Goal: Information Seeking & Learning: Find specific page/section

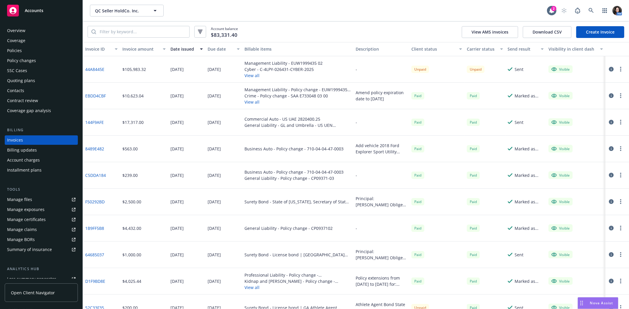
scroll to position [22, 0]
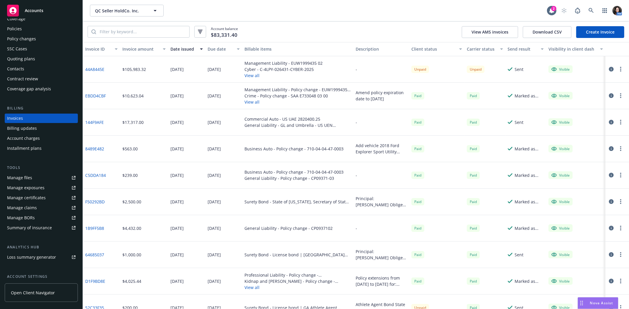
click at [39, 26] on div "Policies" at bounding box center [41, 28] width 68 height 9
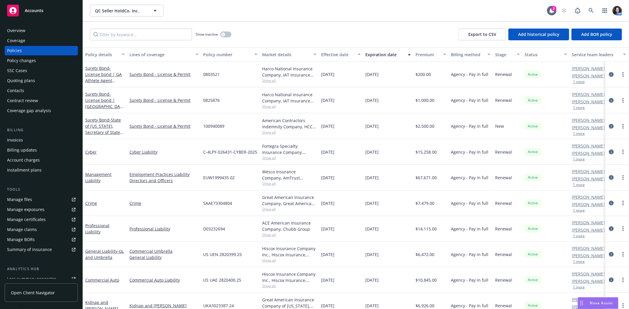
click at [609, 151] on icon "circleInformation" at bounding box center [611, 152] width 5 height 5
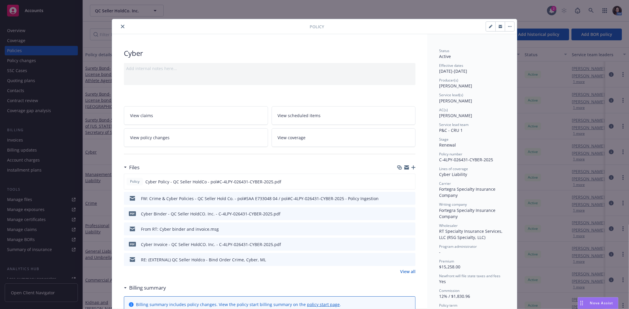
click at [500, 25] on button "button" at bounding box center [499, 26] width 9 height 9
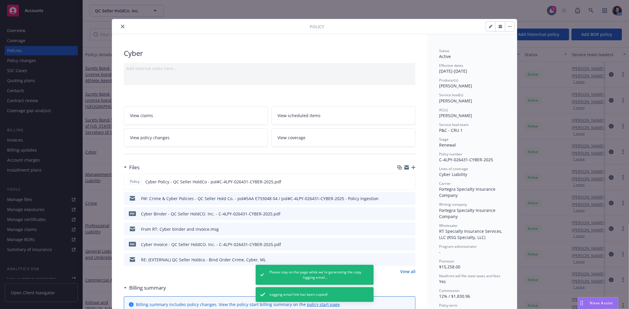
drag, startPoint x: 120, startPoint y: 25, endPoint x: 176, endPoint y: 62, distance: 67.1
click at [121, 25] on icon "close" at bounding box center [123, 27] width 4 height 4
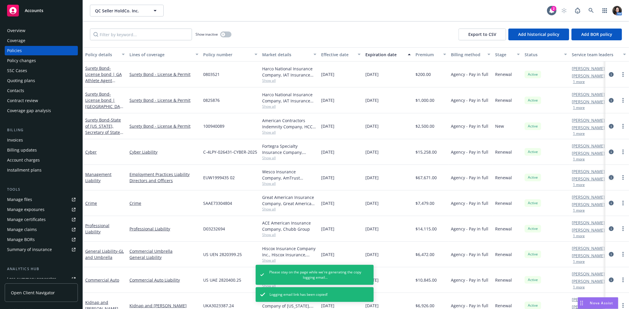
click at [609, 175] on icon "circleInformation" at bounding box center [611, 177] width 5 height 5
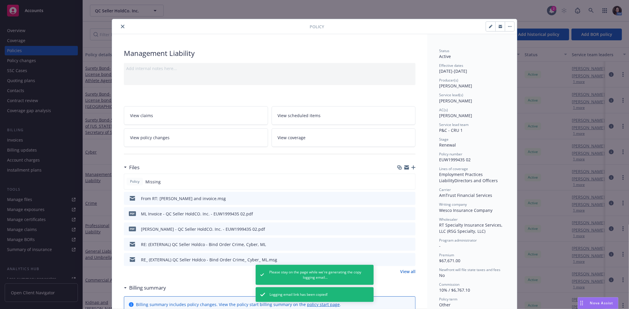
click at [499, 25] on icon "button" at bounding box center [500, 27] width 4 height 4
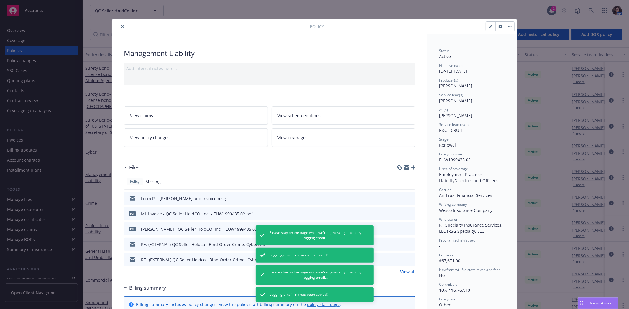
click at [119, 24] on button "close" at bounding box center [122, 26] width 7 height 7
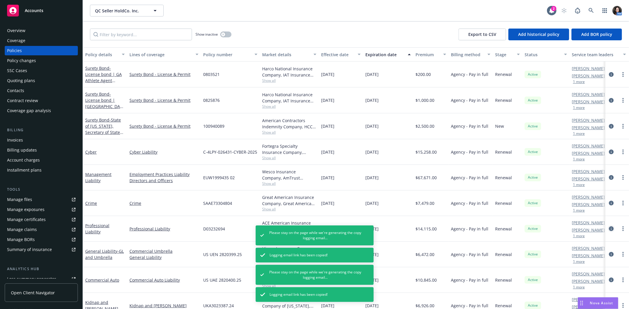
click at [609, 227] on icon "circleInformation" at bounding box center [611, 229] width 5 height 5
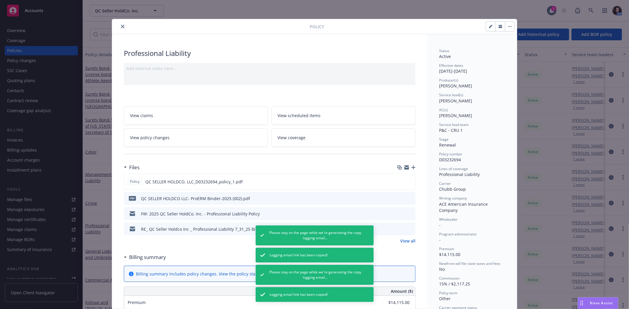
click at [498, 27] on icon "button" at bounding box center [500, 27] width 4 height 4
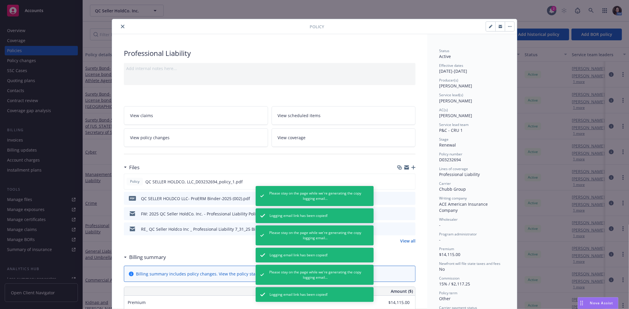
click at [121, 25] on icon "close" at bounding box center [123, 27] width 4 height 4
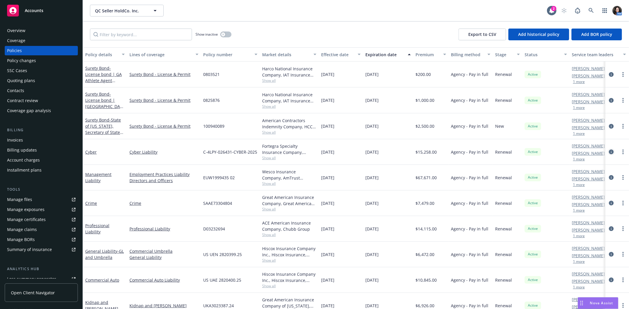
click at [609, 152] on icon "circleInformation" at bounding box center [611, 152] width 5 height 5
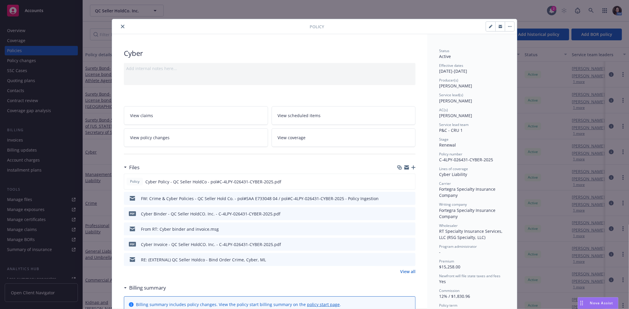
scroll to position [18, 0]
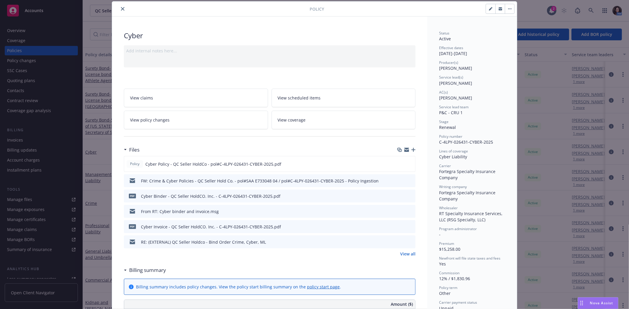
click at [498, 7] on icon "button" at bounding box center [500, 9] width 4 height 4
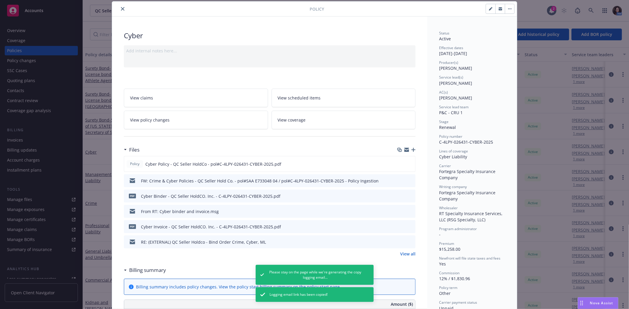
click at [121, 8] on icon "close" at bounding box center [123, 9] width 4 height 4
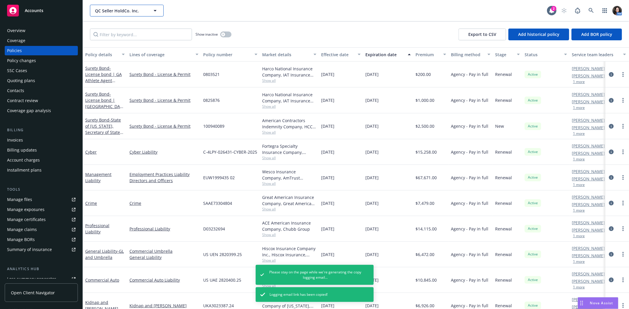
click at [120, 10] on span "QC Seller HoldCo. Inc." at bounding box center [120, 11] width 51 height 6
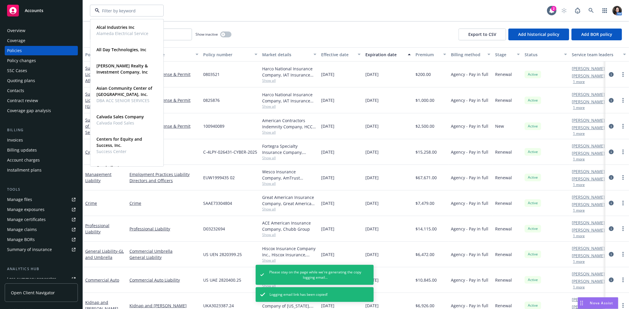
click at [255, 17] on div "Alcal Industries Inc Alameda Electrical Service Type Commercial FEIN [US_EMPLOY…" at bounding box center [356, 10] width 546 height 21
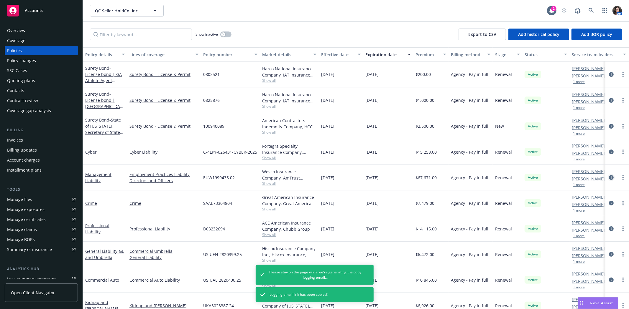
click at [609, 175] on icon "circleInformation" at bounding box center [611, 177] width 5 height 5
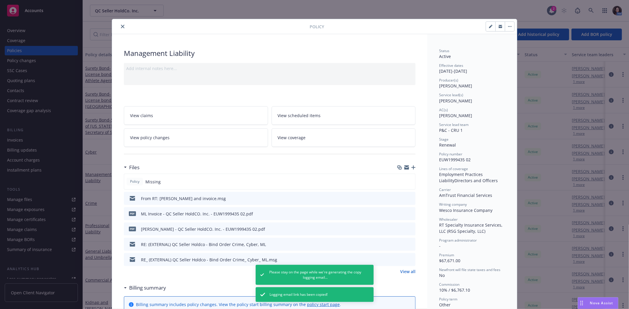
scroll to position [18, 0]
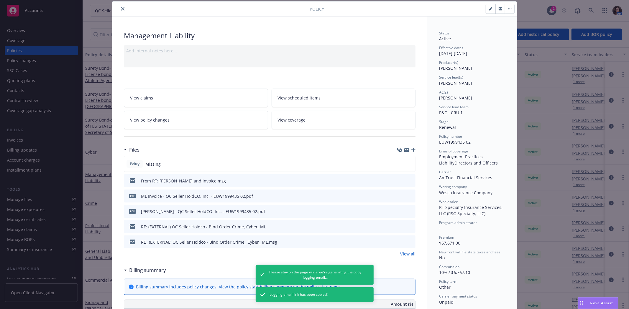
click at [498, 7] on icon "button" at bounding box center [500, 9] width 4 height 4
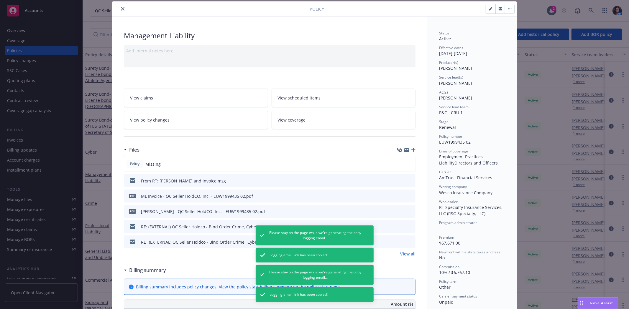
click at [121, 8] on icon "close" at bounding box center [123, 9] width 4 height 4
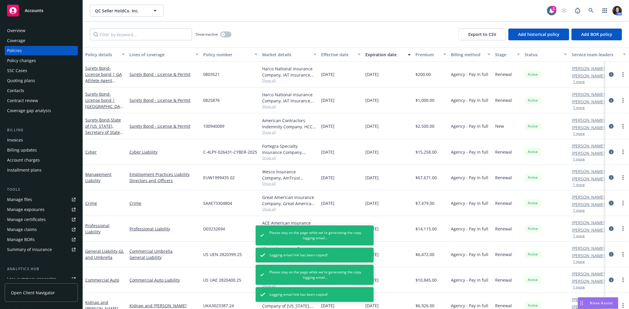
click at [609, 202] on icon "circleInformation" at bounding box center [611, 203] width 5 height 5
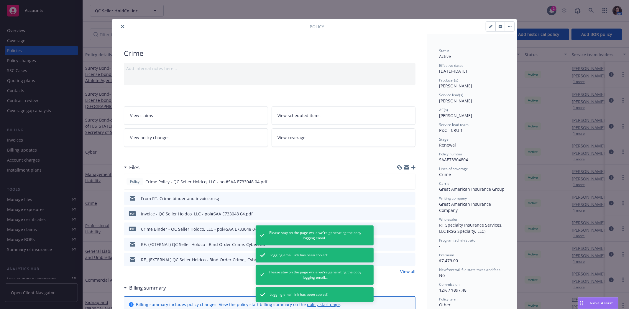
click at [499, 26] on icon "button" at bounding box center [500, 25] width 4 height 1
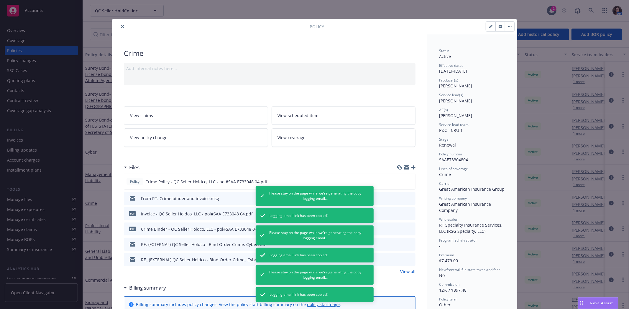
click at [119, 24] on button "close" at bounding box center [122, 26] width 7 height 7
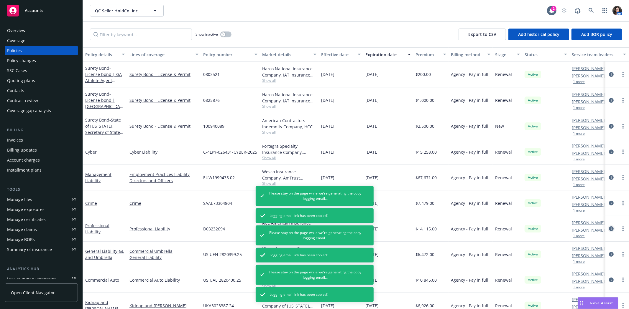
click at [609, 230] on icon "circleInformation" at bounding box center [611, 229] width 5 height 5
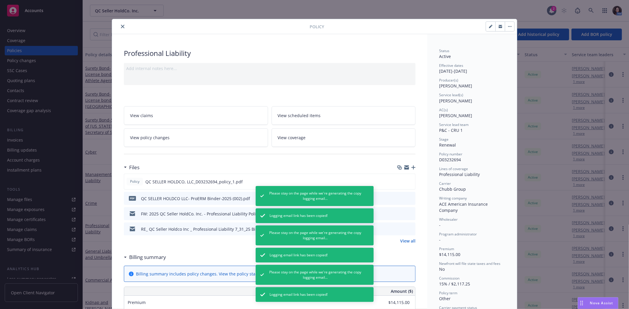
scroll to position [18, 0]
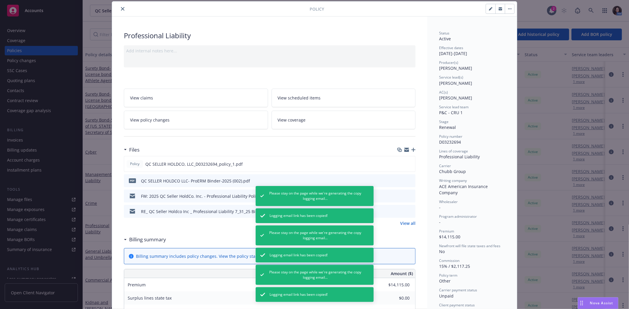
click at [498, 9] on icon "button" at bounding box center [500, 9] width 4 height 4
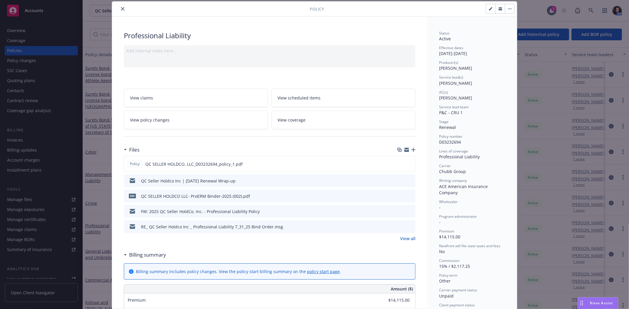
click at [120, 11] on button "close" at bounding box center [122, 8] width 7 height 7
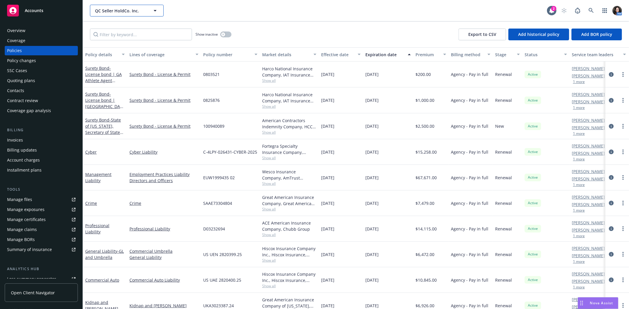
click at [106, 9] on span "QC Seller HoldCo. Inc." at bounding box center [120, 11] width 51 height 6
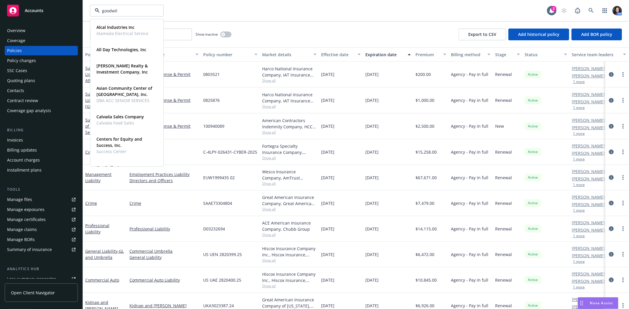
type input "goodwill"
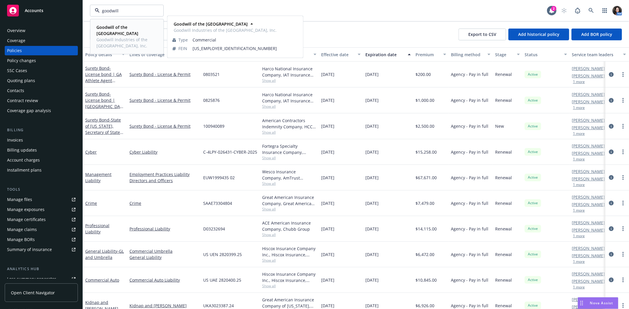
click at [105, 34] on span "Goodwill of the [GEOGRAPHIC_DATA]" at bounding box center [126, 30] width 60 height 12
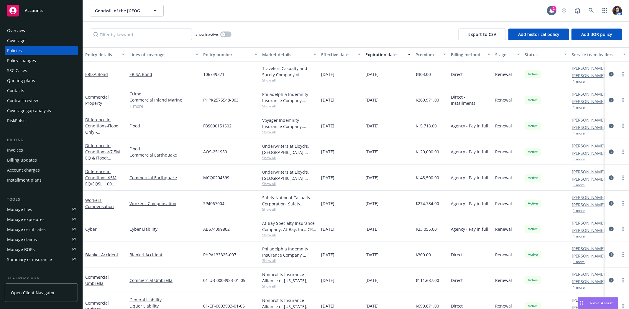
click at [16, 151] on div "Invoices" at bounding box center [15, 150] width 16 height 9
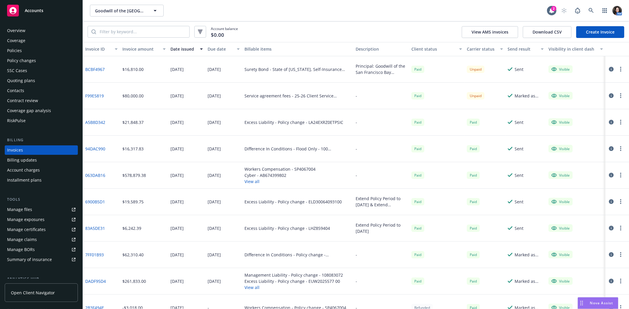
click at [52, 48] on div "Policies" at bounding box center [41, 50] width 68 height 9
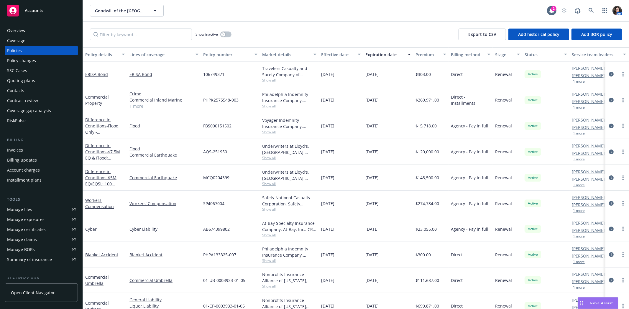
click at [10, 148] on div "Invoices" at bounding box center [15, 150] width 16 height 9
